Goal: Transaction & Acquisition: Subscribe to service/newsletter

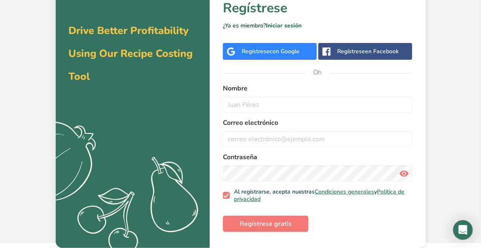
scroll to position [39, 0]
